Goal: Information Seeking & Learning: Learn about a topic

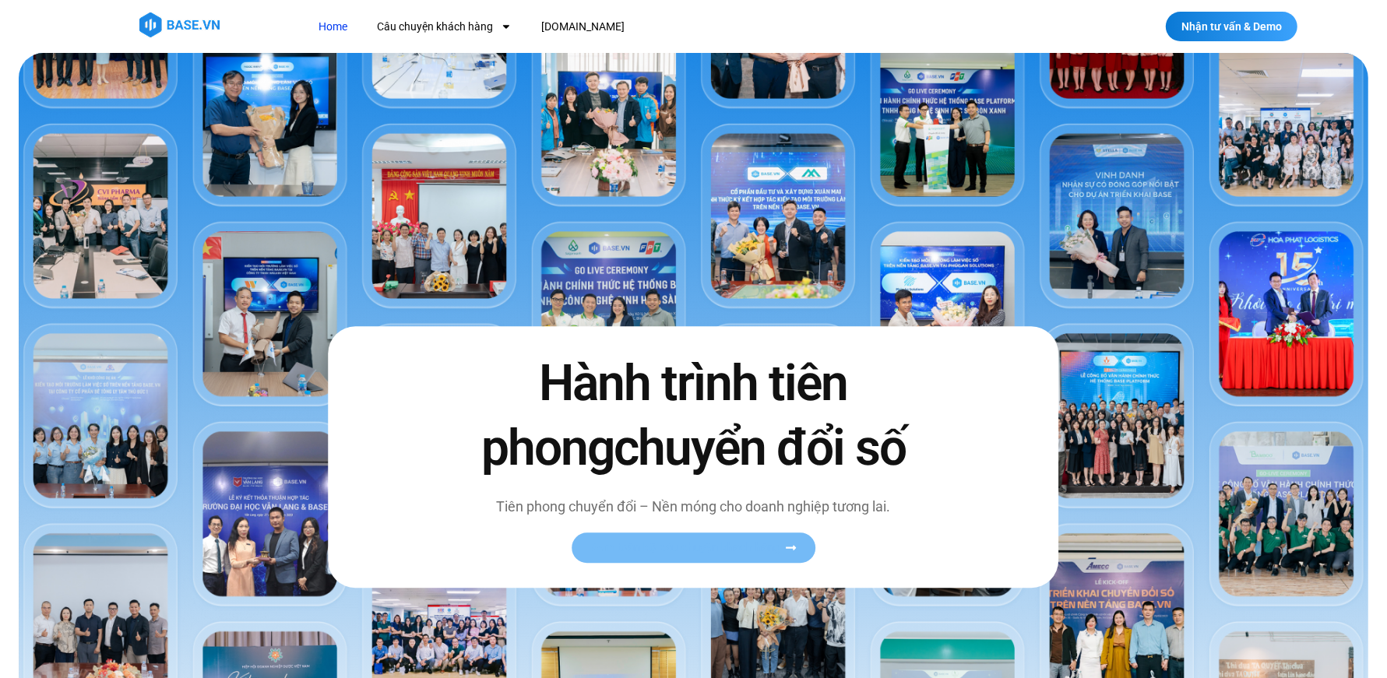
click at [618, 544] on span "Xem toàn bộ câu chuyện khách hàng" at bounding box center [685, 549] width 191 height 12
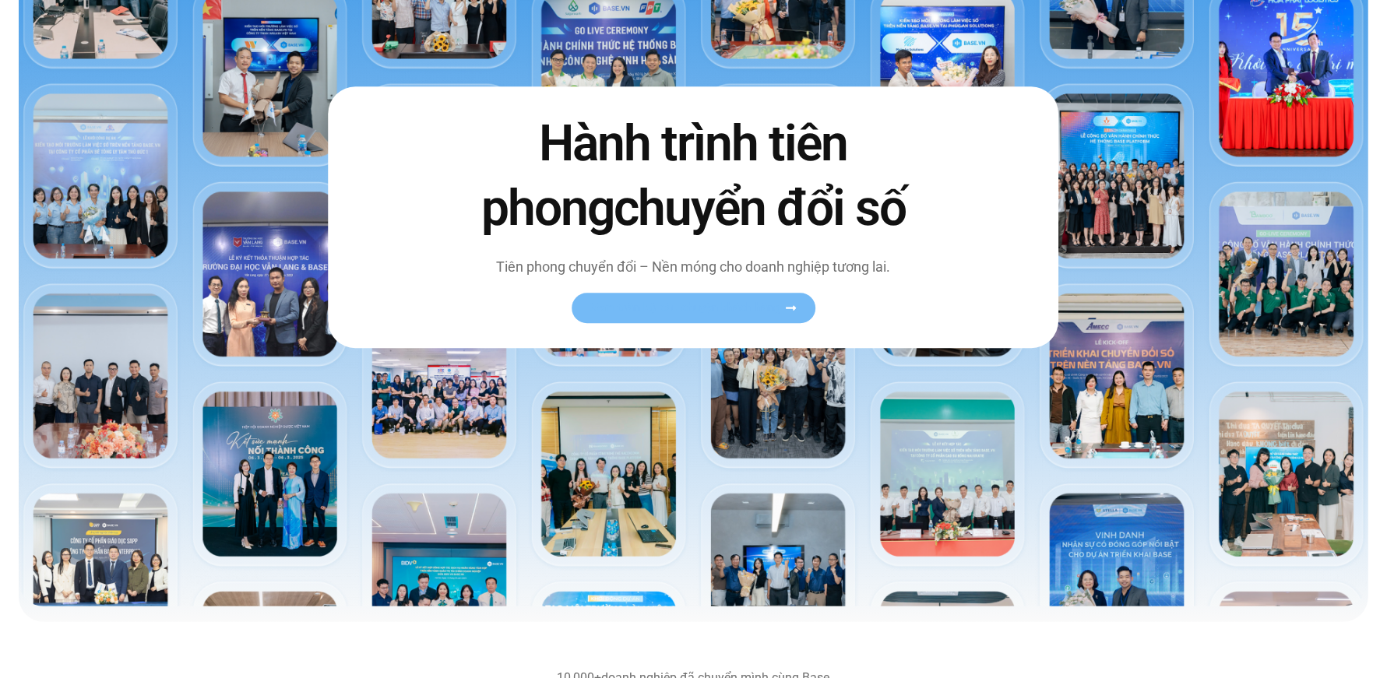
scroll to position [245, 0]
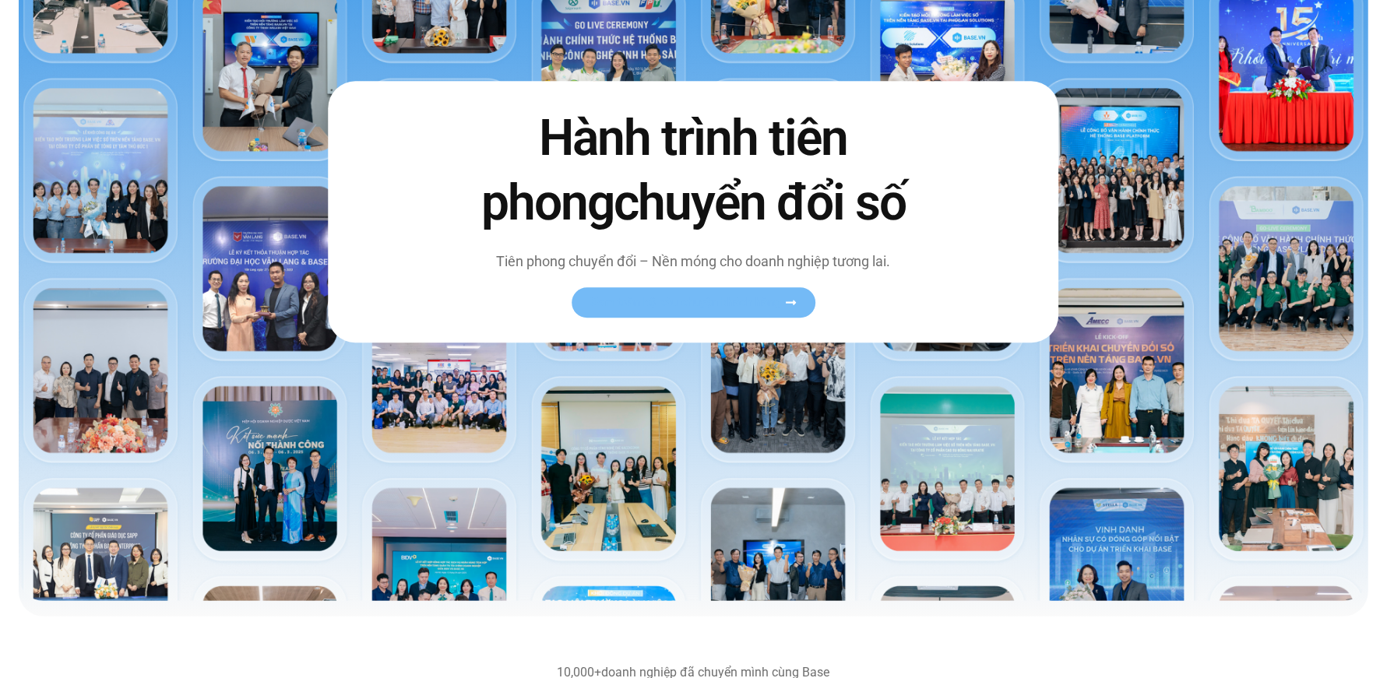
click at [710, 302] on span "Xem toàn bộ câu chuyện khách hàng" at bounding box center [685, 303] width 191 height 12
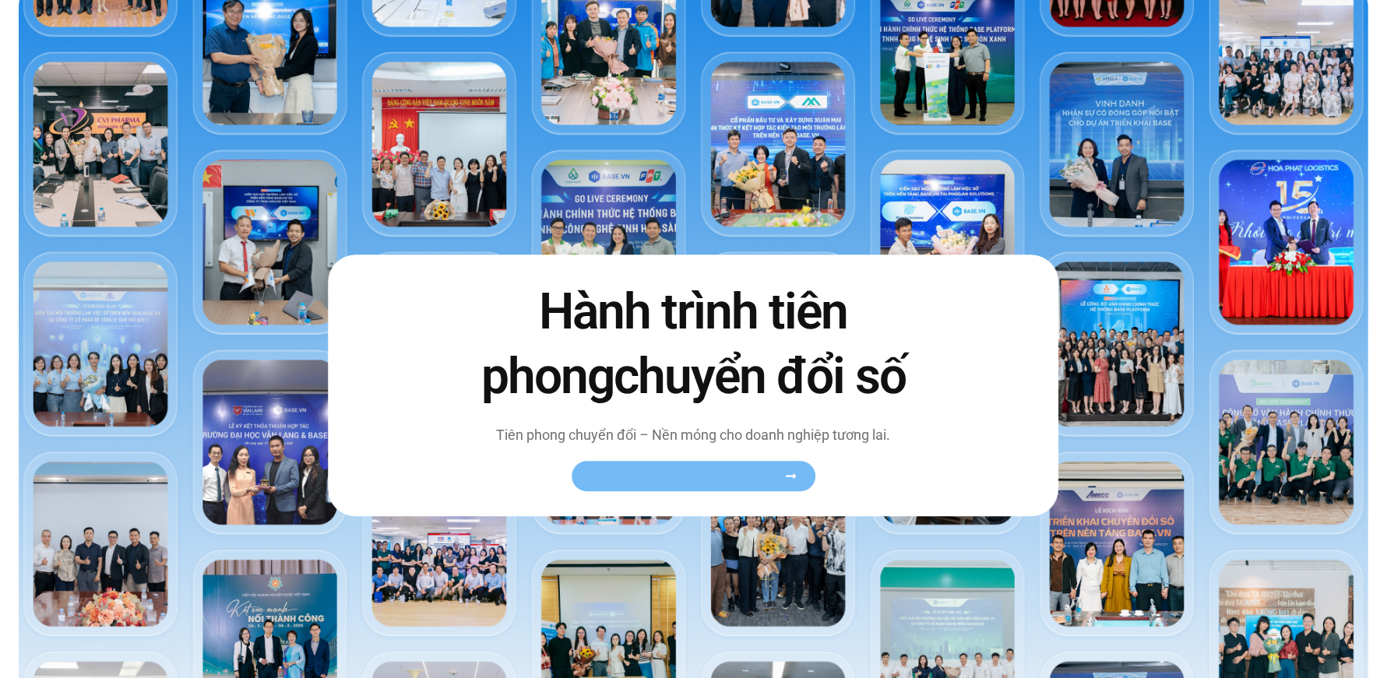
scroll to position [0, 0]
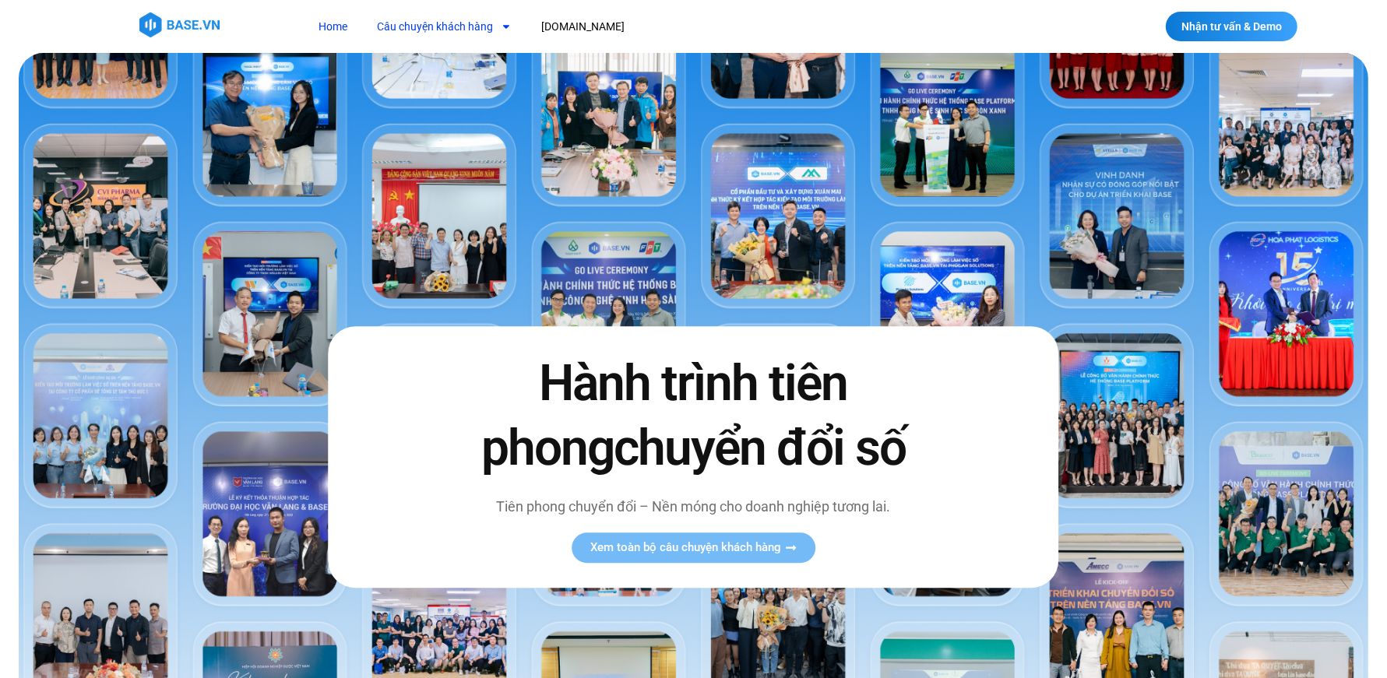
click at [462, 21] on link "Câu chuyện khách hàng" at bounding box center [444, 26] width 158 height 29
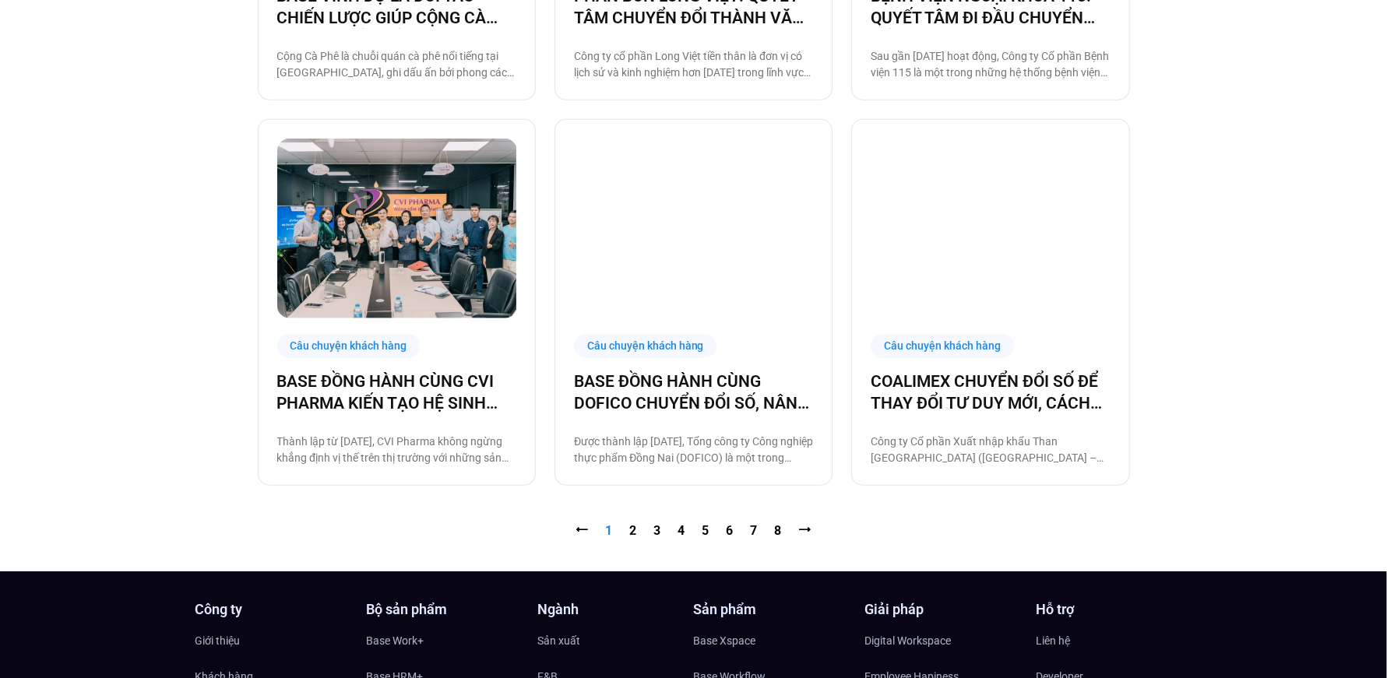
scroll to position [1550, 0]
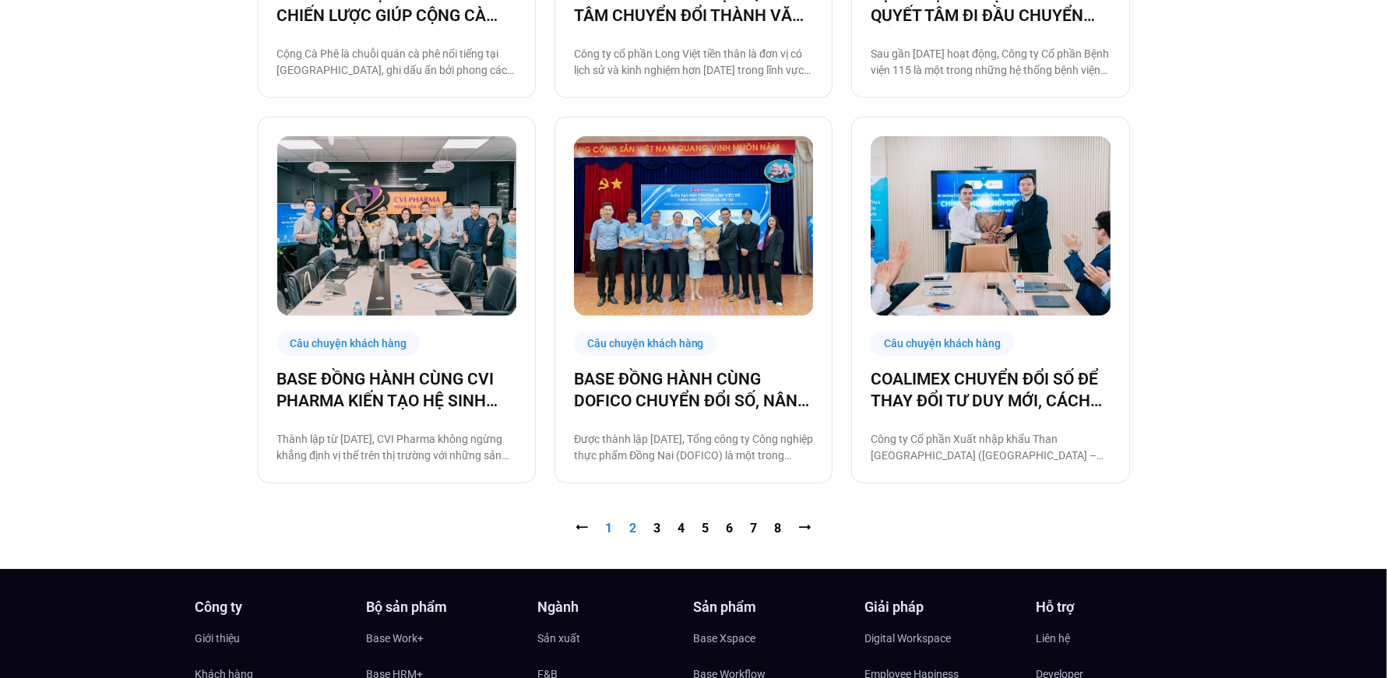
click at [632, 530] on link "Trang 2" at bounding box center [633, 528] width 7 height 15
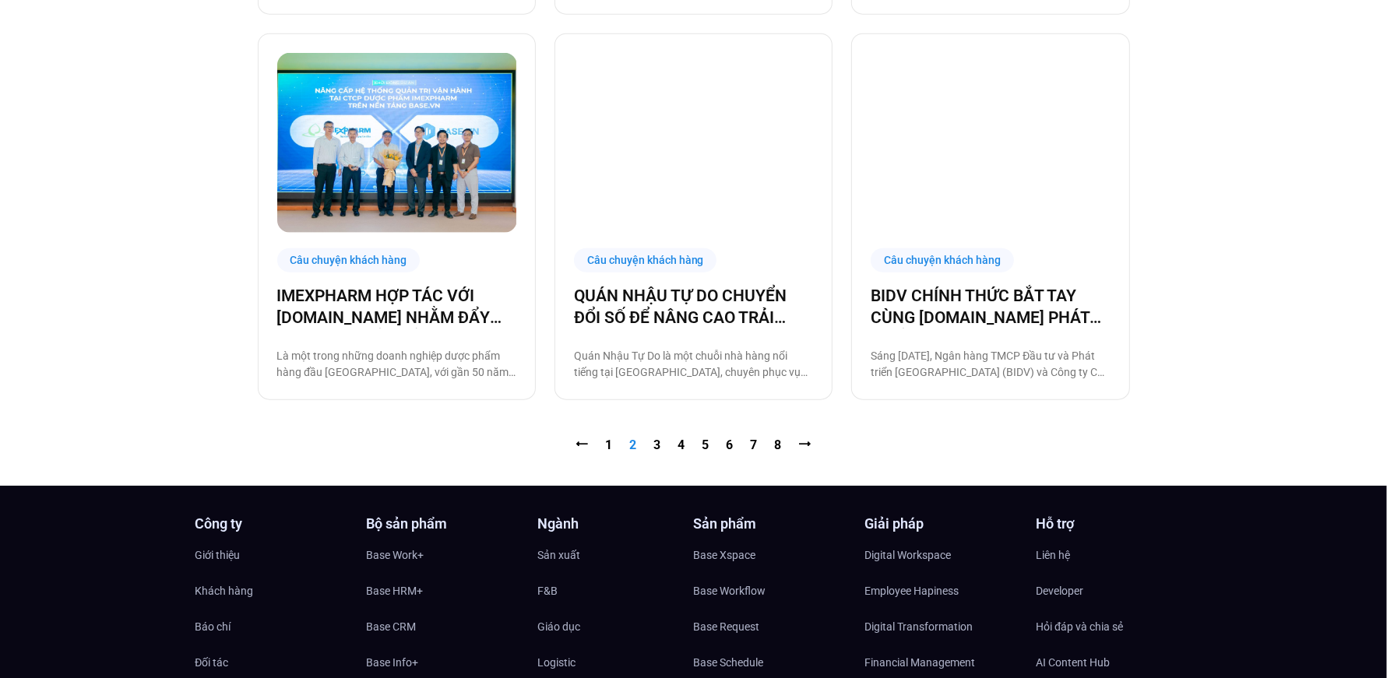
scroll to position [1636, 0]
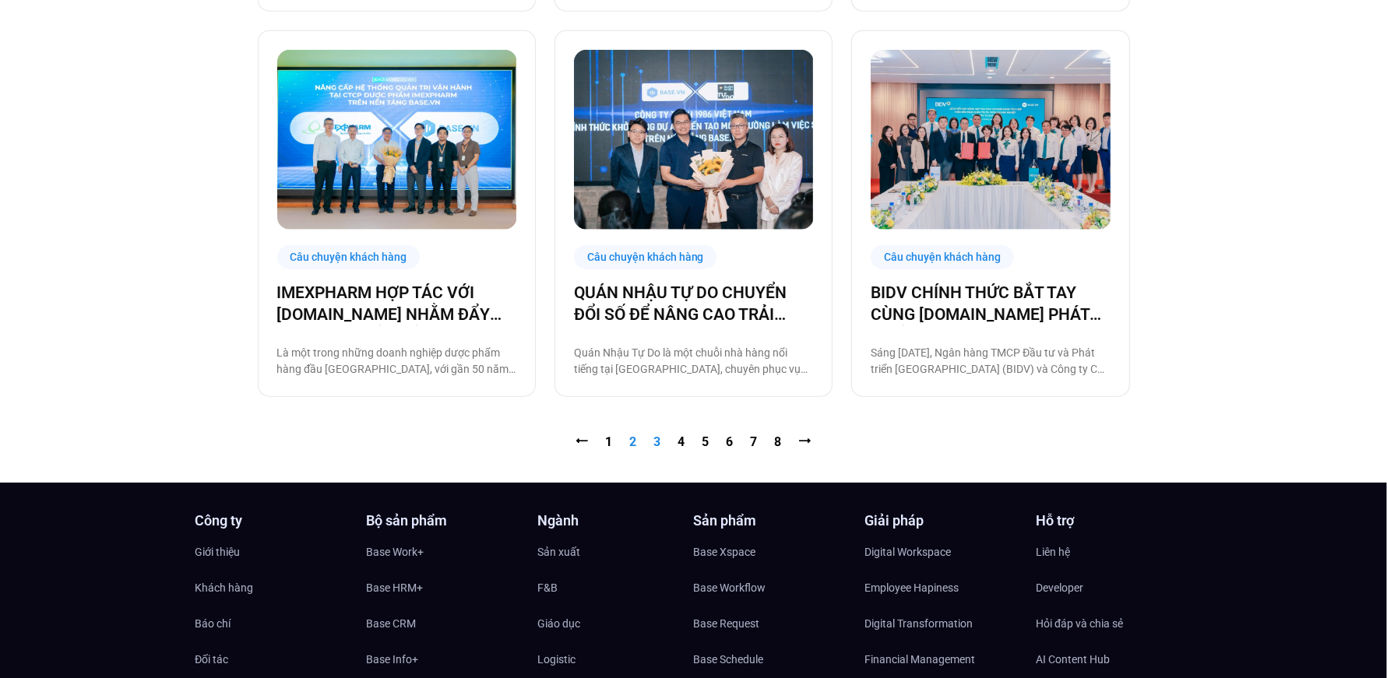
click at [655, 445] on link "Trang 3" at bounding box center [657, 441] width 7 height 15
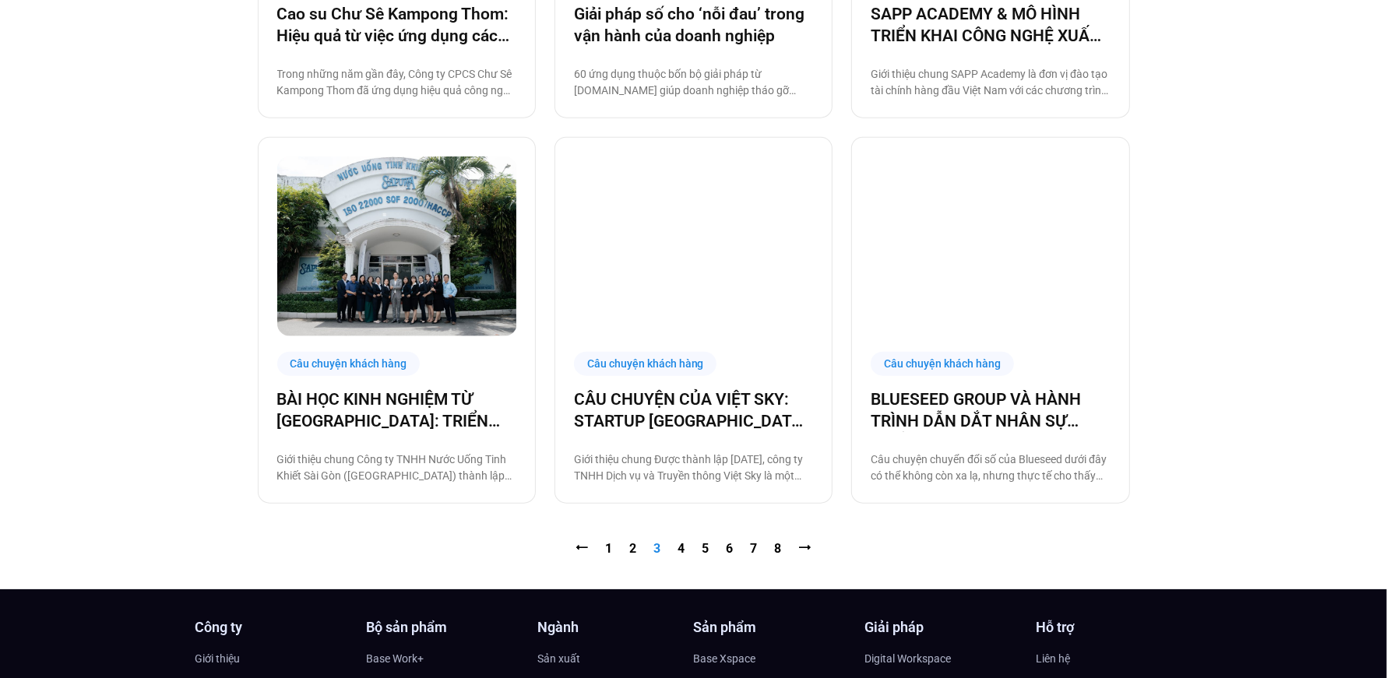
scroll to position [1534, 0]
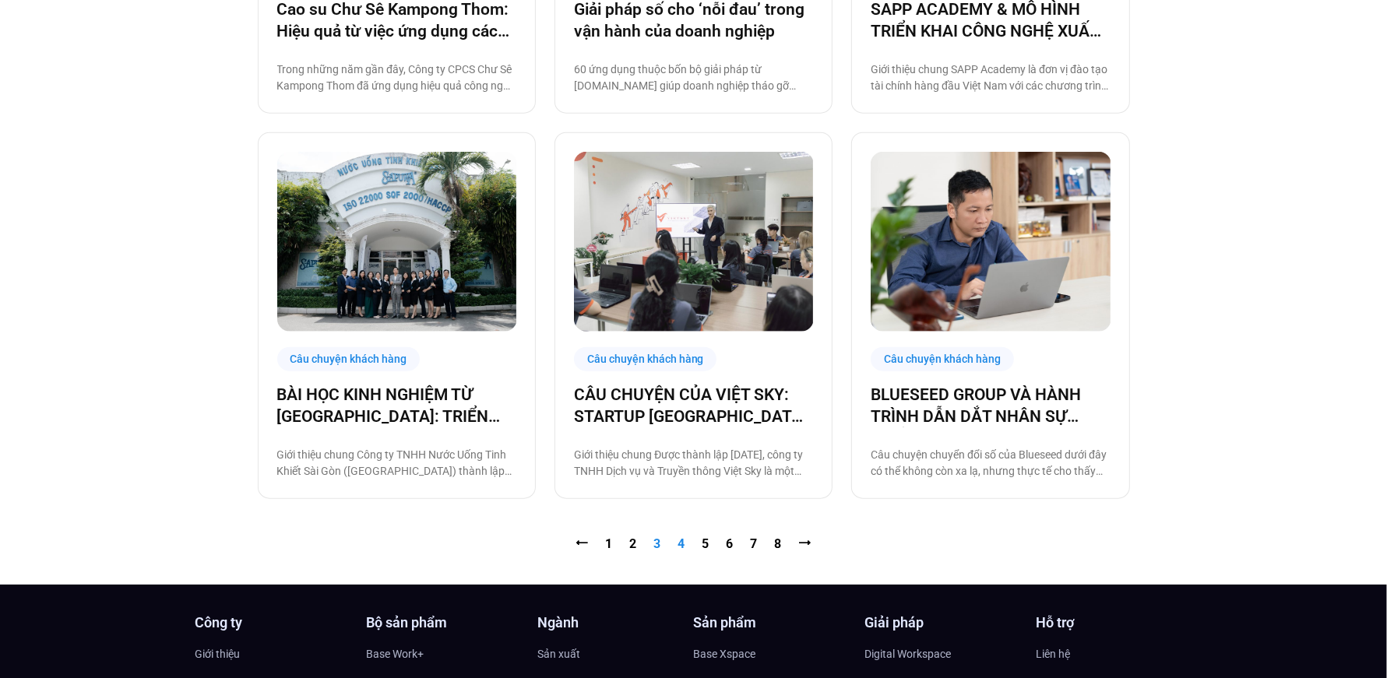
click at [678, 547] on link "Trang 4" at bounding box center [681, 543] width 7 height 15
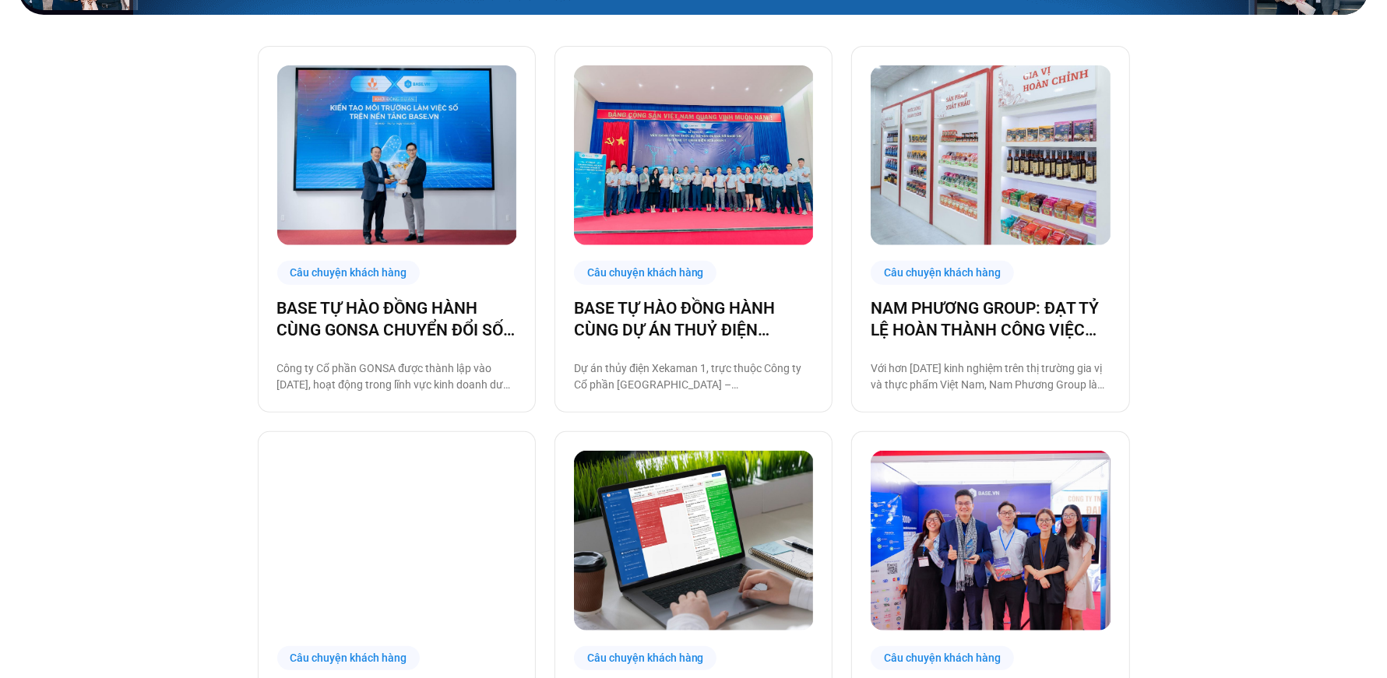
scroll to position [467, 0]
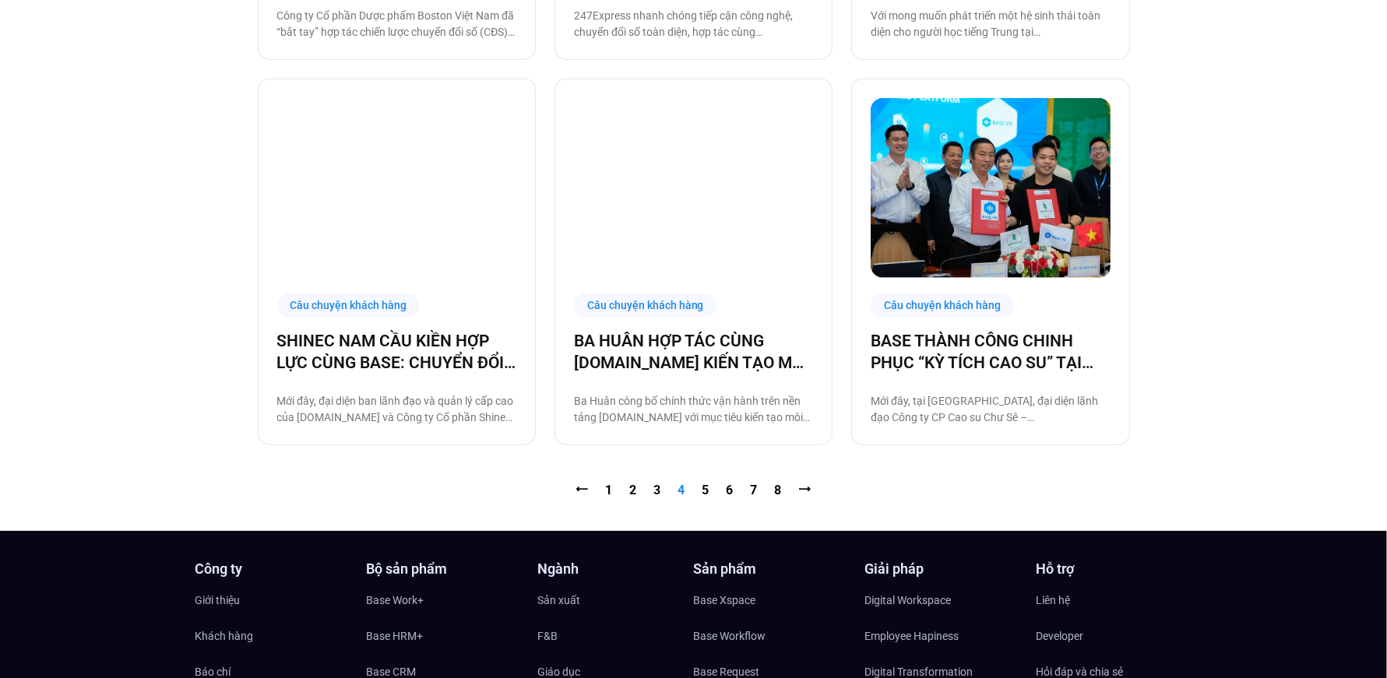
scroll to position [1604, 0]
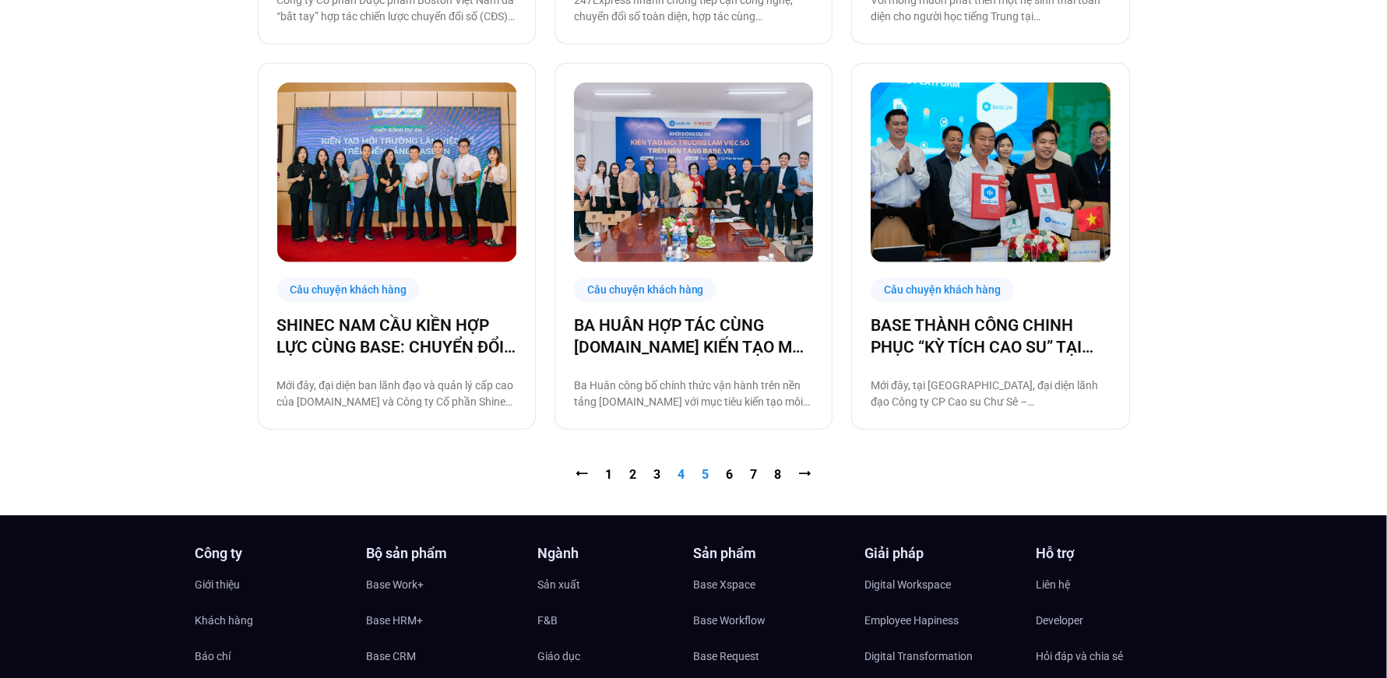
click at [703, 476] on link "Trang 5" at bounding box center [705, 474] width 7 height 15
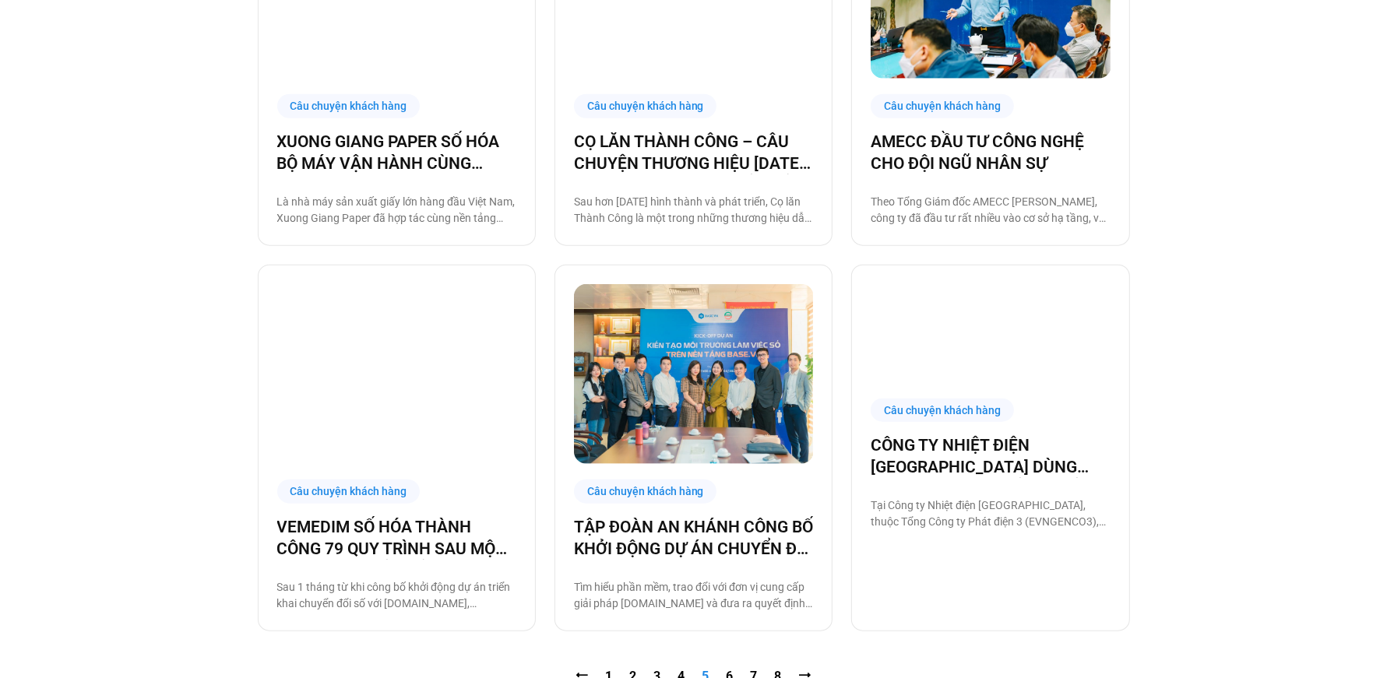
scroll to position [1406, 0]
